Goal: Find specific page/section: Find specific page/section

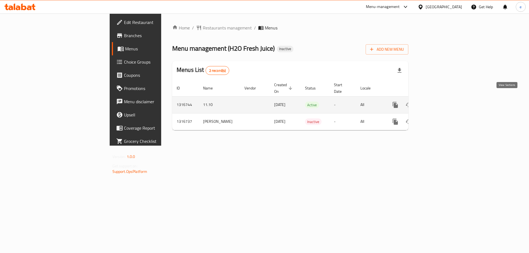
click at [437, 102] on icon "enhanced table" at bounding box center [434, 104] width 5 height 5
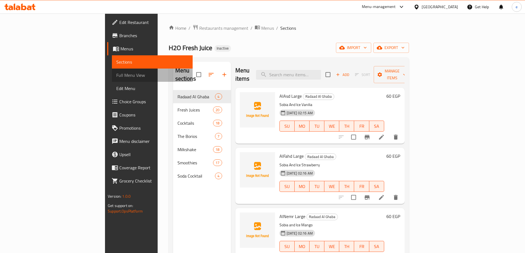
click at [116, 74] on span "Full Menu View" at bounding box center [152, 75] width 72 height 7
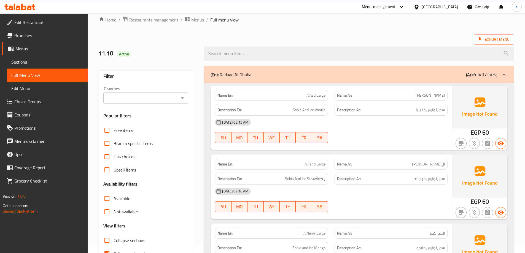
scroll to position [110, 0]
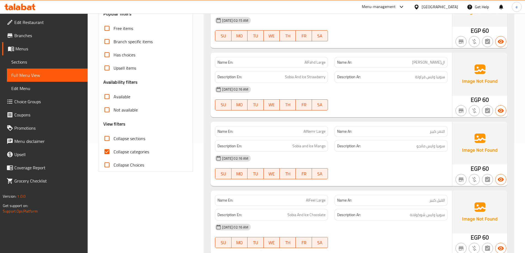
click at [109, 153] on input "Collapse categories" at bounding box center [106, 151] width 13 height 13
checkbox input "false"
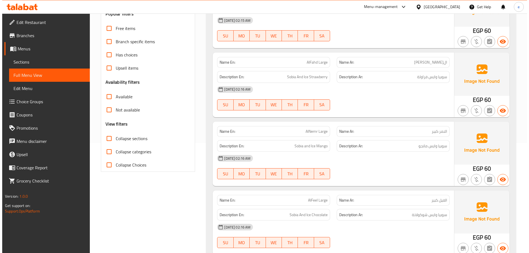
scroll to position [0, 0]
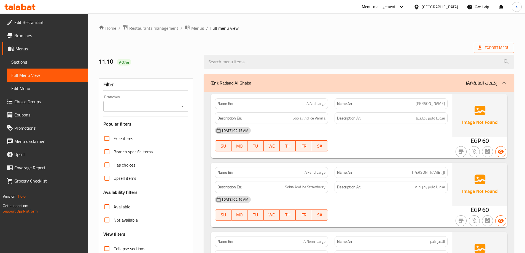
click at [155, 31] on span "Restaurants management" at bounding box center [153, 28] width 49 height 7
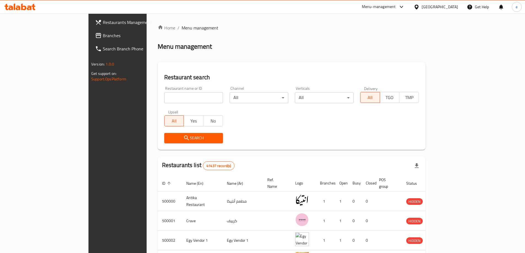
click at [103, 38] on span "Branches" at bounding box center [137, 35] width 69 height 7
